Goal: Find contact information: Find contact information

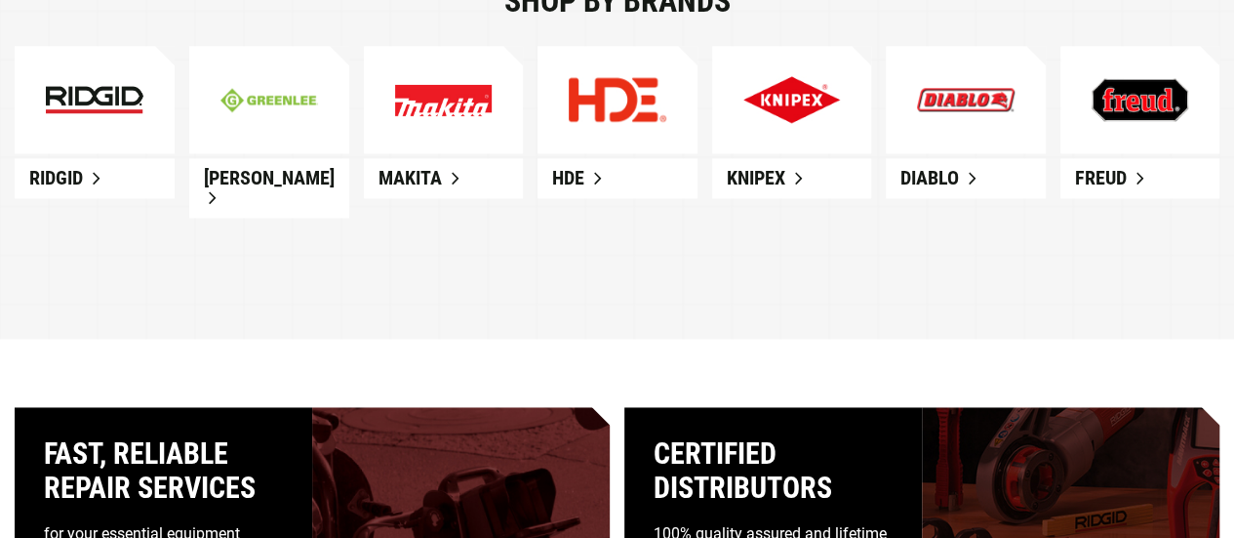
click at [766, 100] on img at bounding box center [792, 99] width 98 height 47
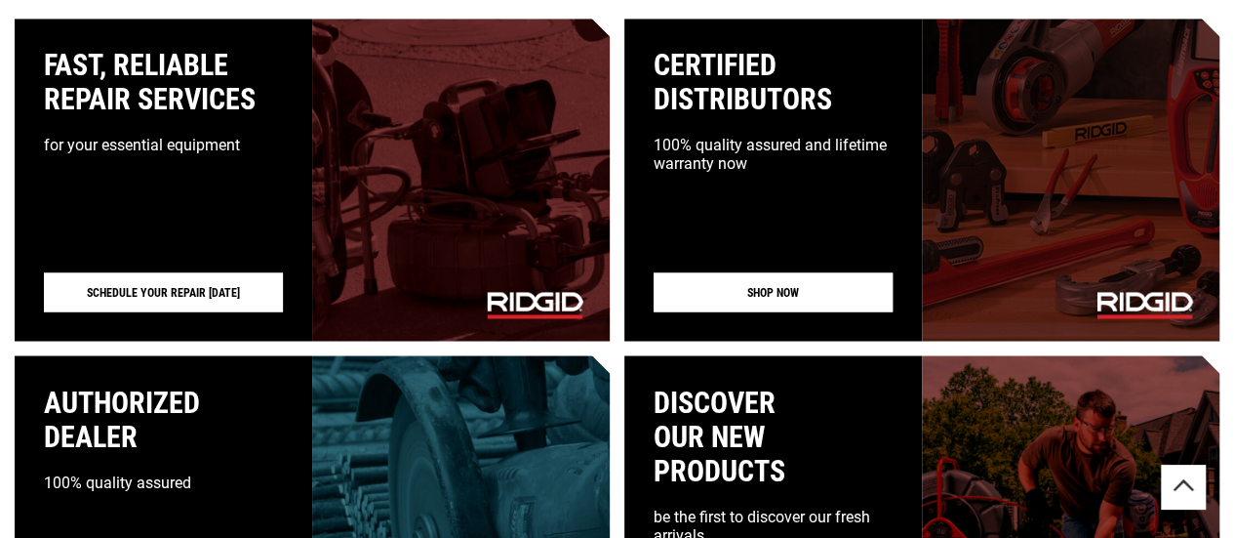
scroll to position [1749, 0]
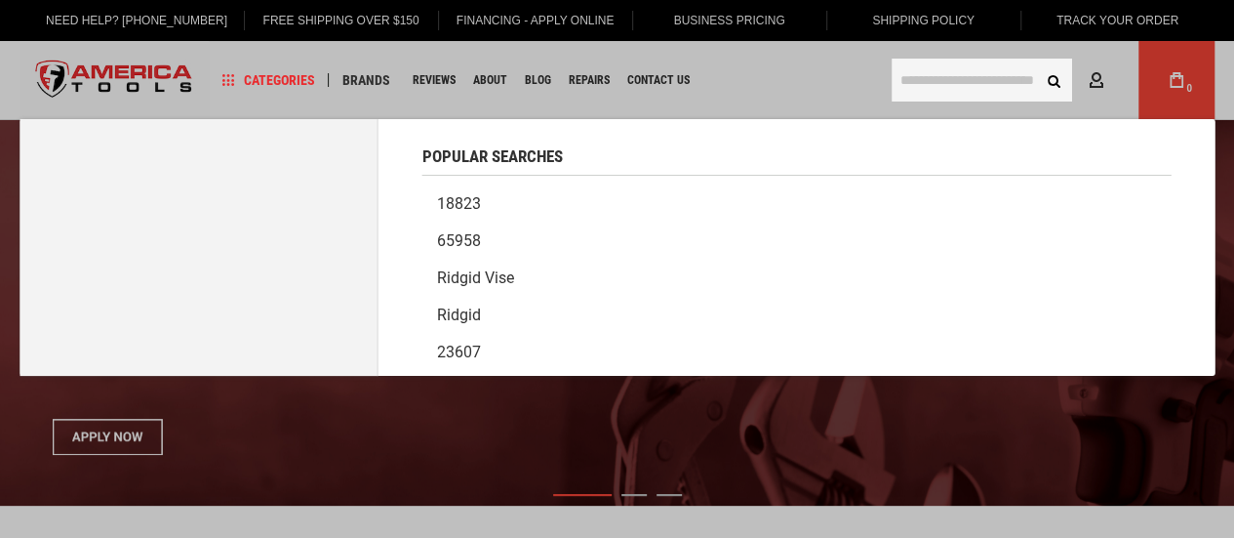
click at [1003, 80] on input "text" at bounding box center [982, 80] width 180 height 43
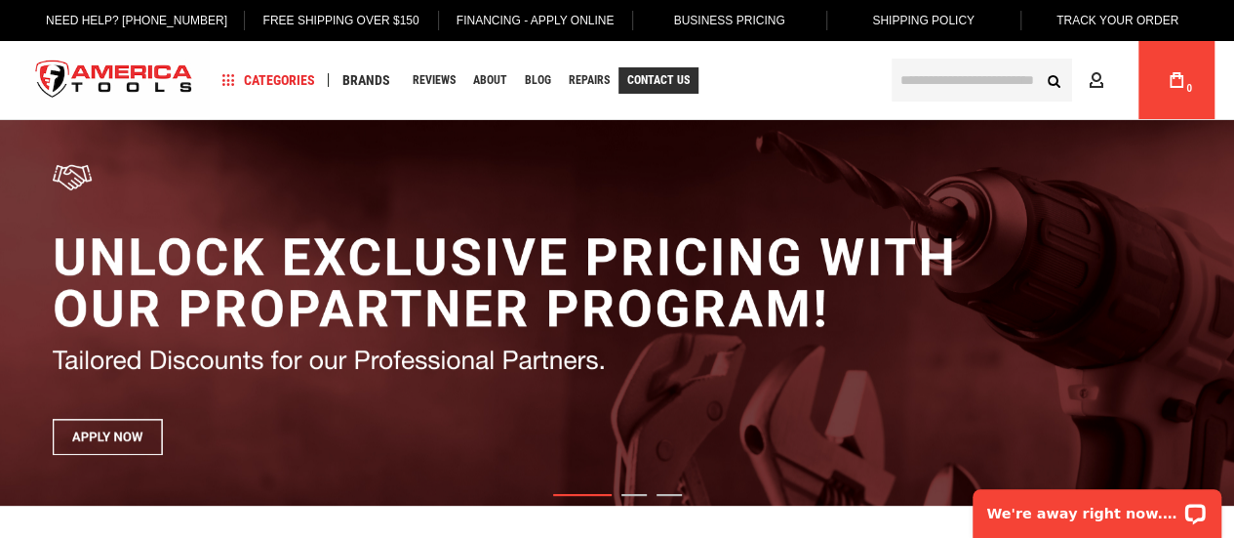
click at [650, 71] on link "Contact Us" at bounding box center [659, 80] width 80 height 26
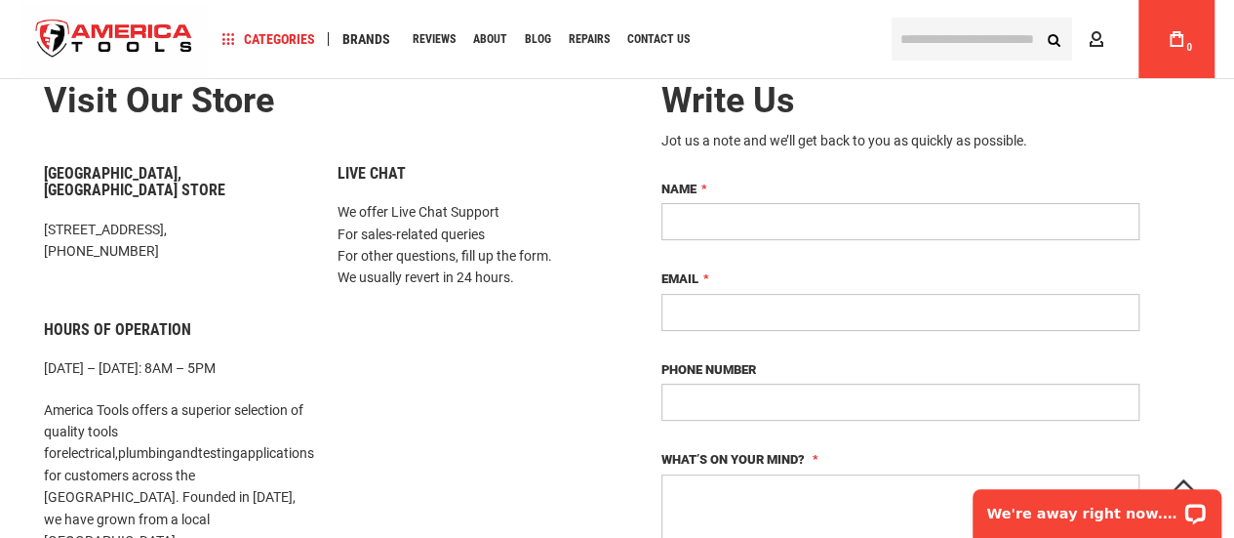
scroll to position [98, 0]
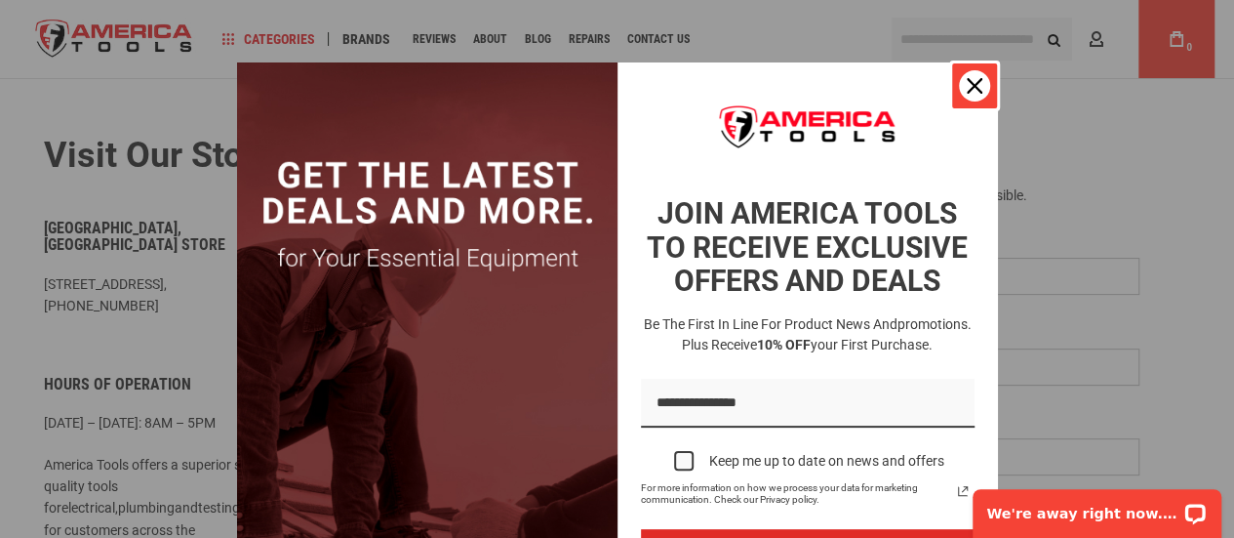
click at [978, 79] on div "Close" at bounding box center [974, 85] width 31 height 31
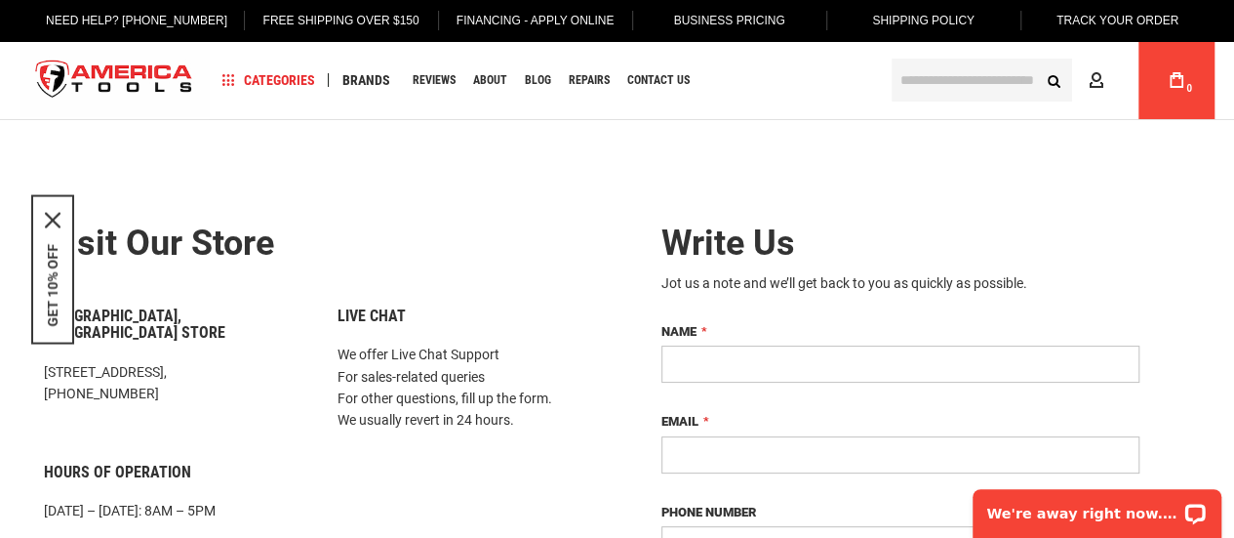
scroll to position [0, 0]
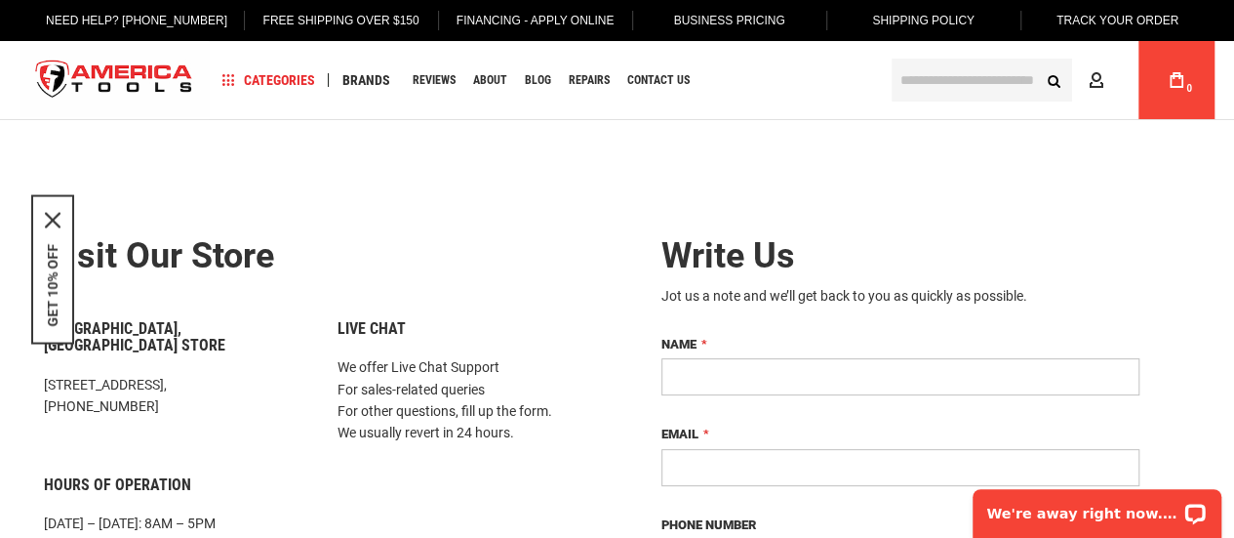
click at [79, 73] on img "store logo" at bounding box center [114, 80] width 189 height 73
